Goal: Task Accomplishment & Management: Manage account settings

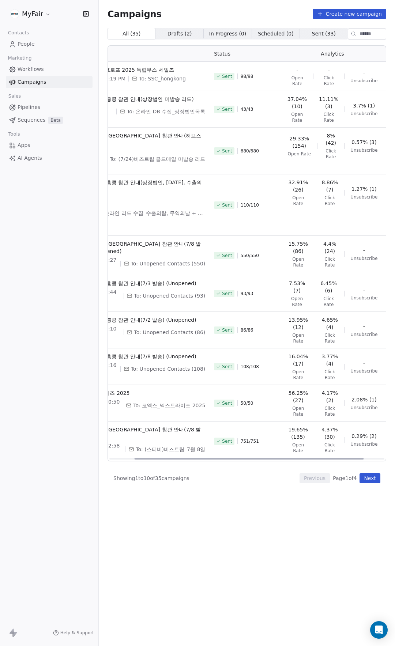
scroll to position [0, 56]
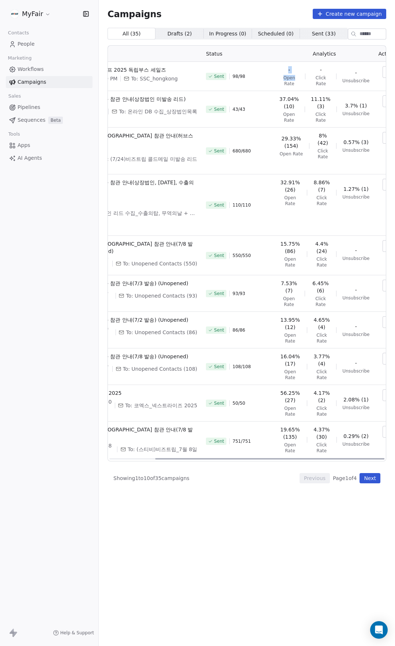
drag, startPoint x: 286, startPoint y: 67, endPoint x: 293, endPoint y: 68, distance: 7.1
click at [292, 68] on div "- Open Rate - Click Rate - Unsubscribe" at bounding box center [324, 76] width 90 height 20
click at [311, 69] on div "- Click Rate" at bounding box center [320, 76] width 19 height 20
drag, startPoint x: 309, startPoint y: 71, endPoint x: 342, endPoint y: 72, distance: 32.5
click at [335, 72] on div "- Open Rate - Click Rate - Unsubscribe" at bounding box center [324, 76] width 90 height 20
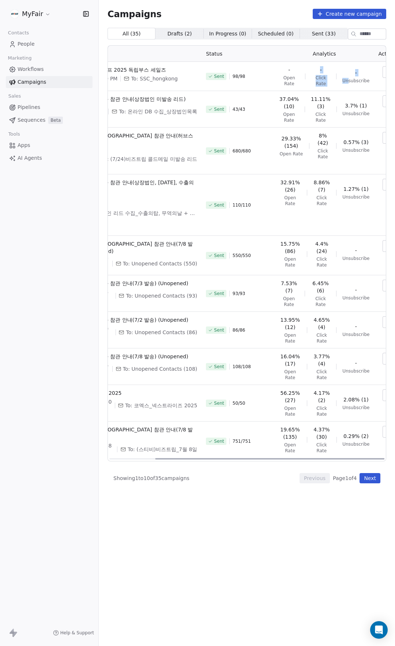
click at [342, 72] on div "- Unsubscribe" at bounding box center [355, 76] width 27 height 15
click at [387, 69] on icon "button" at bounding box center [390, 72] width 6 height 6
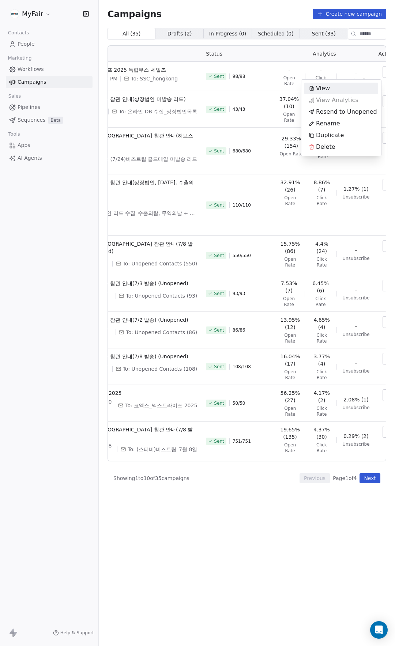
click at [349, 90] on div "View" at bounding box center [341, 89] width 74 height 12
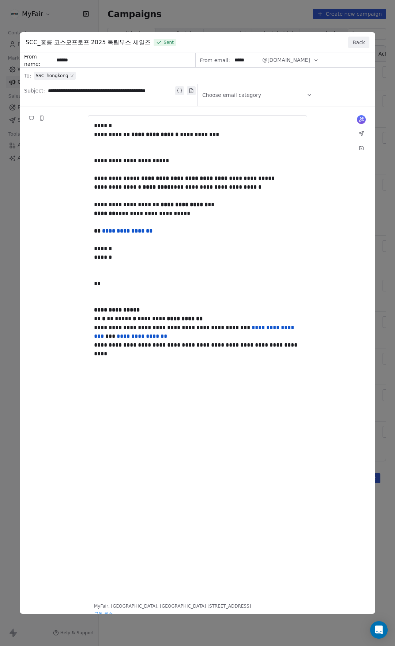
click at [352, 42] on button "Back" at bounding box center [358, 43] width 21 height 12
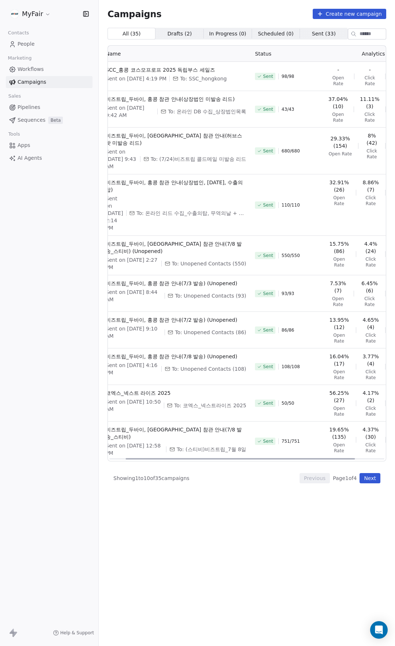
scroll to position [0, 0]
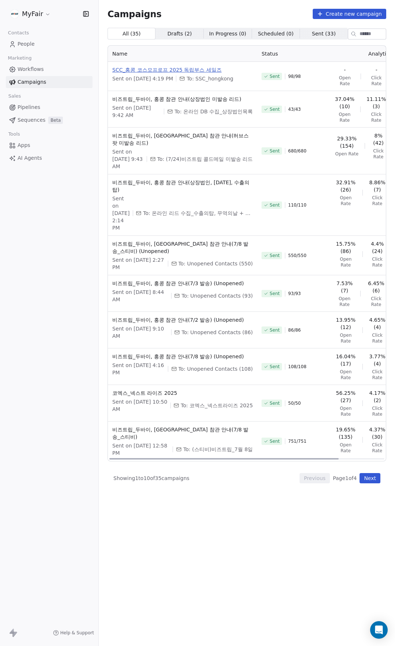
click at [149, 71] on span "SCC_홍콩 코스모프로프 2025 독립부스 세일즈" at bounding box center [182, 69] width 140 height 7
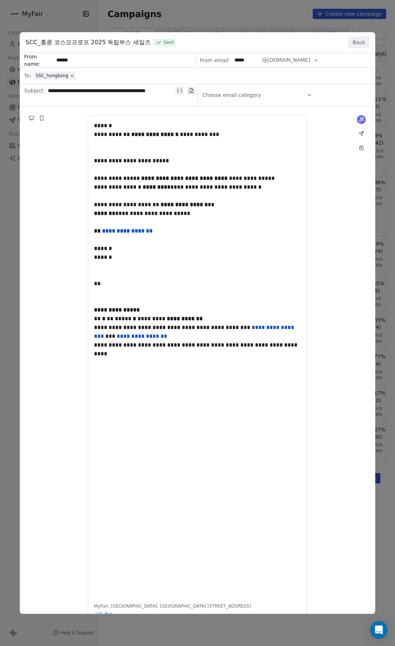
click at [350, 42] on button "Back" at bounding box center [358, 43] width 21 height 12
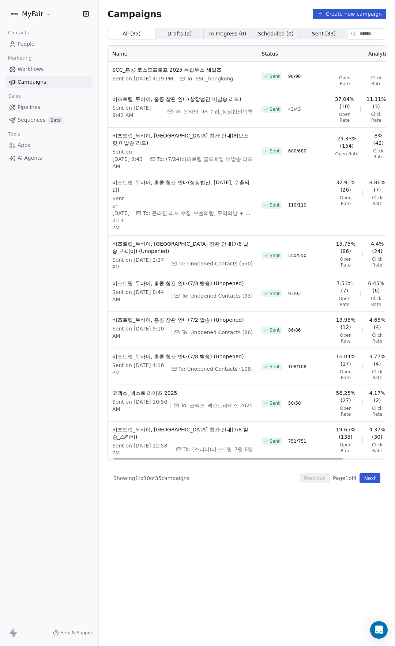
scroll to position [0, 56]
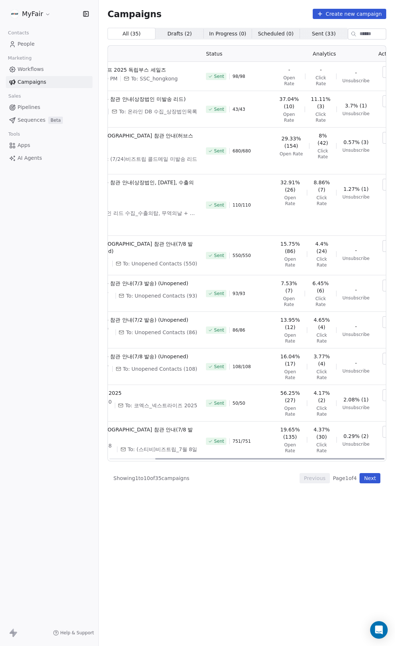
click at [387, 71] on icon "button" at bounding box center [390, 72] width 6 height 6
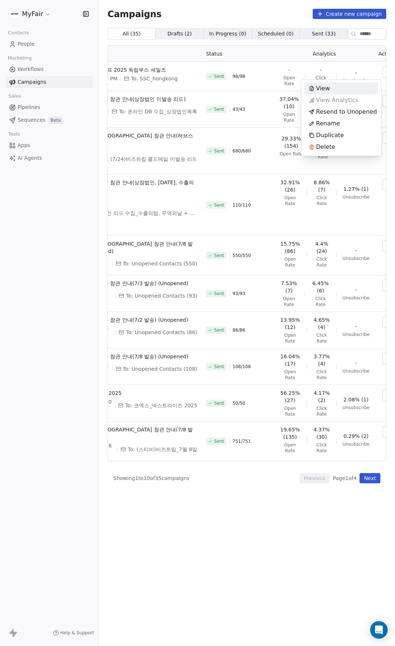
click at [372, 71] on html "MyFair Contacts People Marketing Workflows Campaigns Sales Pipelines Sequences …" at bounding box center [197, 323] width 395 height 646
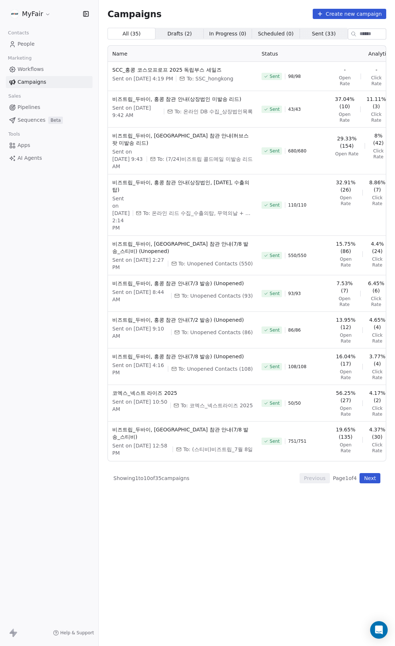
drag, startPoint x: 267, startPoint y: 13, endPoint x: 263, endPoint y: 38, distance: 25.5
click at [267, 13] on div "Campaigns Create new campaign" at bounding box center [246, 14] width 278 height 10
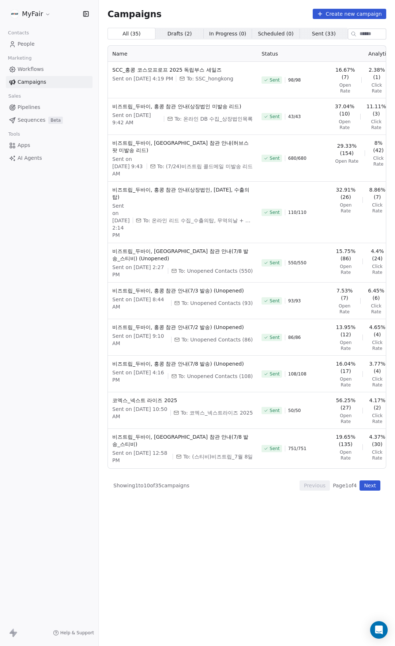
click at [240, 8] on div "Campaigns Create new campaign All ( 35 ) All ( 35 ) Drafts ( 2 ) Drafts ( 2 ) I…" at bounding box center [247, 295] width 296 height 590
click at [254, 15] on div "Campaigns Create new campaign" at bounding box center [246, 14] width 278 height 10
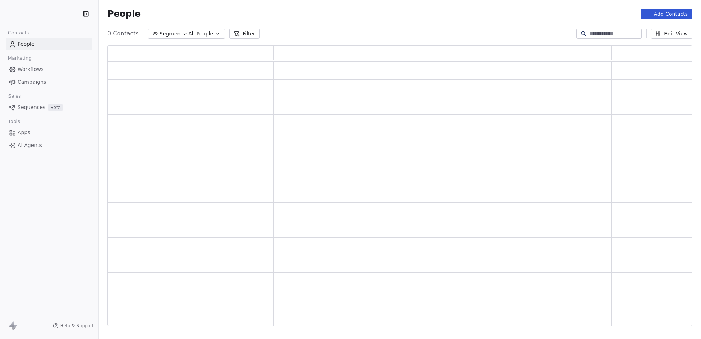
scroll to position [275, 580]
click at [45, 81] on link "Campaigns" at bounding box center [49, 82] width 87 height 12
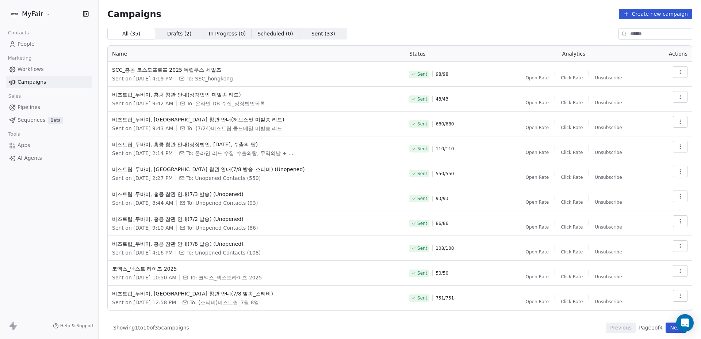
click at [481, 32] on div "All ( 35 ) All ( 35 ) Drafts ( 2 ) Drafts ( 2 ) In Progress ( 0 ) In Progress (…" at bounding box center [399, 34] width 585 height 12
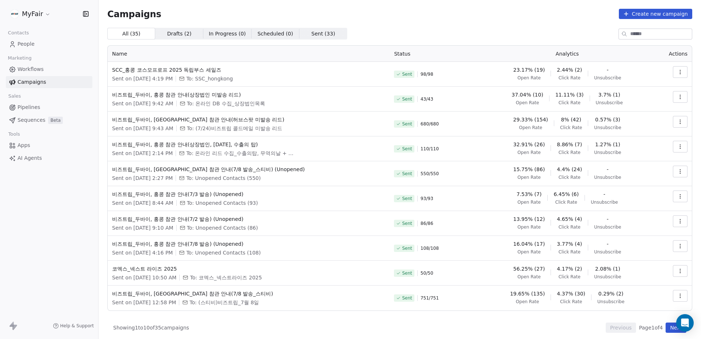
click at [514, 24] on div "Campaigns Create new campaign All ( 35 ) All ( 35 ) Drafts ( 2 ) Drafts ( 2 ) I…" at bounding box center [399, 171] width 585 height 324
drag, startPoint x: 515, startPoint y: 71, endPoint x: 549, endPoint y: 71, distance: 34.7
click at [549, 71] on div "23.17% (19) Open Rate 2.44% (2) Click Rate - Unsubscribe" at bounding box center [568, 73] width 164 height 15
click at [535, 39] on div "All ( 35 ) All ( 35 ) Drafts ( 2 ) Drafts ( 2 ) In Progress ( 0 ) In Progress (…" at bounding box center [399, 34] width 585 height 12
